Goal: Navigation & Orientation: Go to known website

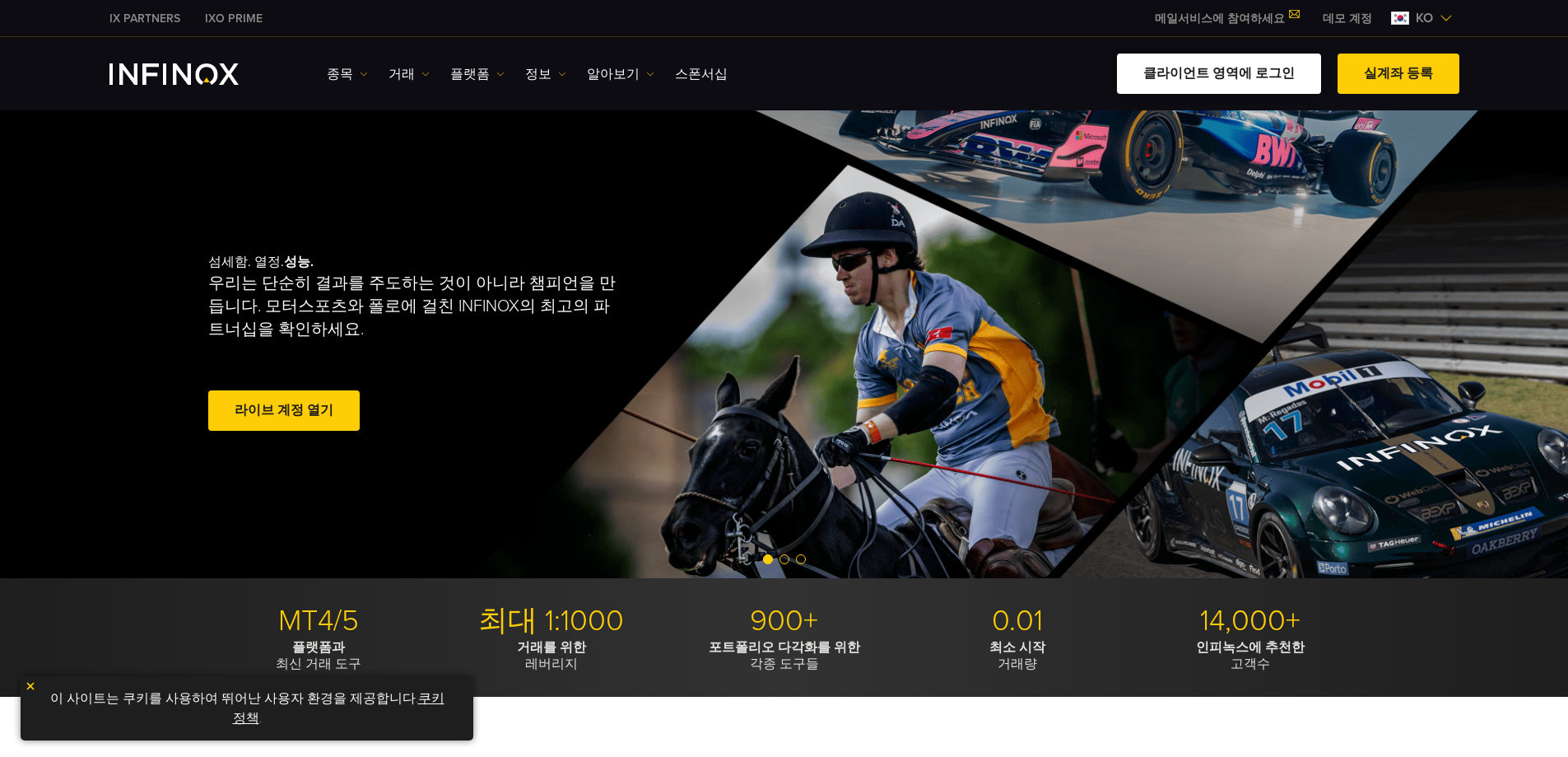
click at [1265, 84] on link "클라이언트 영역에 로그인" at bounding box center [1219, 73] width 204 height 40
click at [1221, 84] on link "클라이언트 영역에 로그인" at bounding box center [1219, 73] width 204 height 40
